Goal: Download file/media

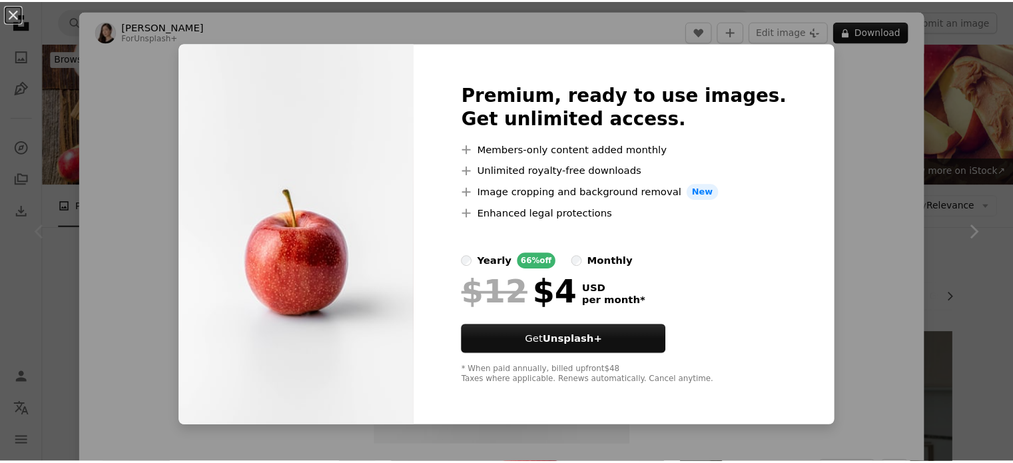
scroll to position [133, 0]
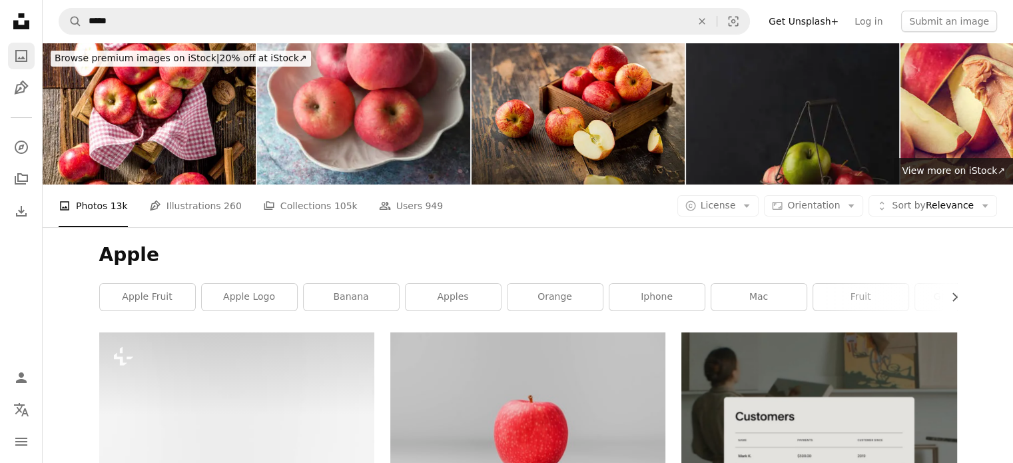
click at [19, 51] on icon "Photos" at bounding box center [21, 56] width 12 height 12
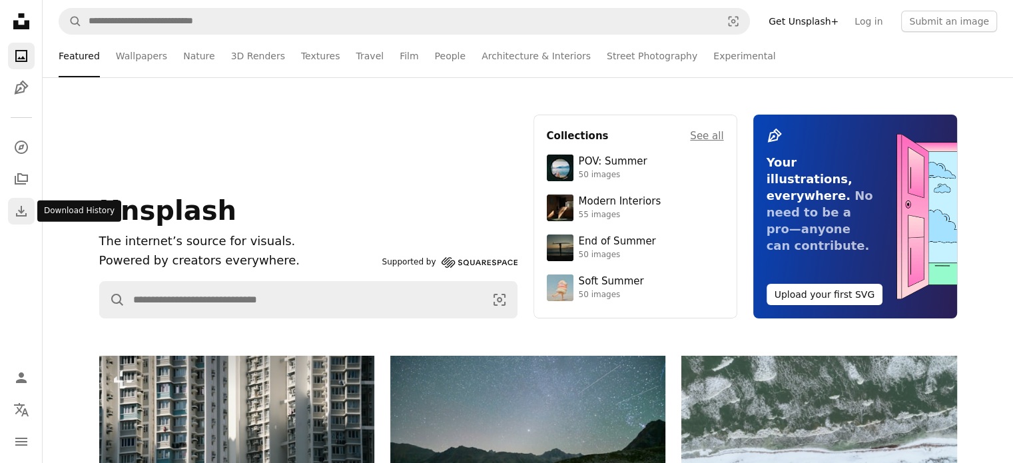
click at [11, 216] on link "Download" at bounding box center [21, 211] width 27 height 27
